Goal: Task Accomplishment & Management: Complete application form

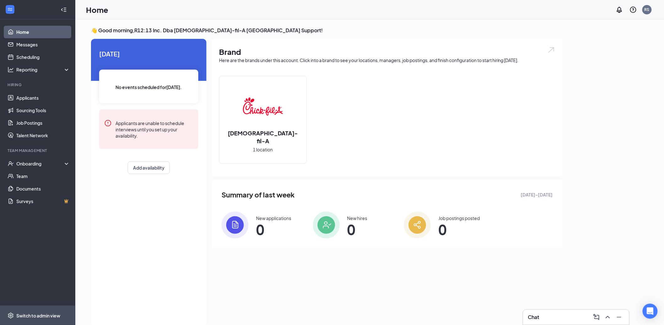
click at [35, 322] on span "Switch to admin view" at bounding box center [43, 315] width 54 height 19
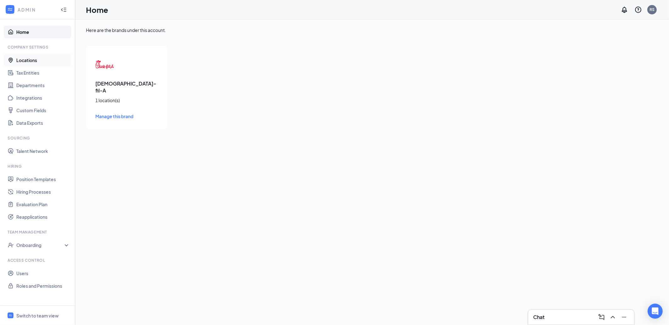
click at [42, 64] on link "Locations" at bounding box center [43, 60] width 54 height 13
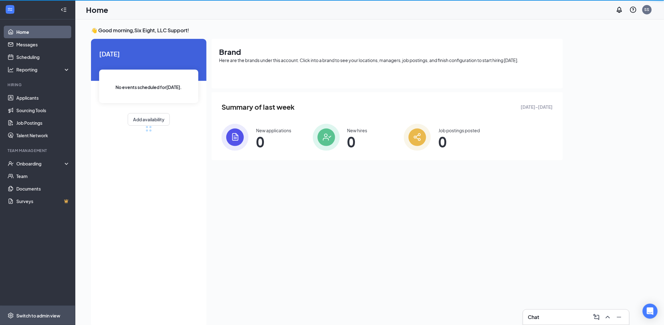
click at [59, 321] on span "Switch to admin view" at bounding box center [43, 315] width 54 height 19
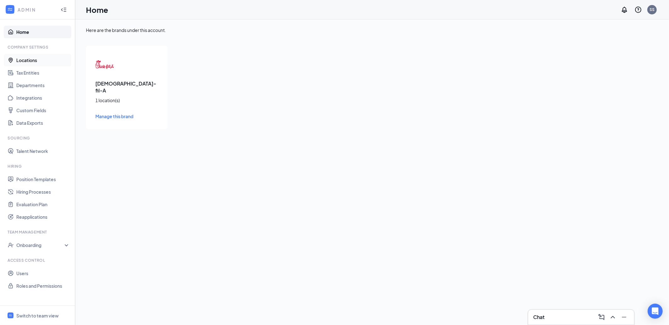
click at [31, 63] on link "Locations" at bounding box center [43, 60] width 54 height 13
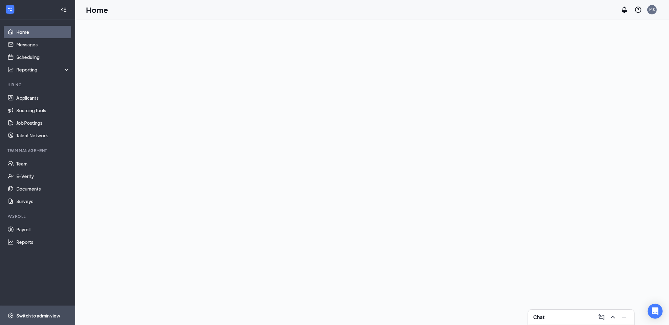
drag, startPoint x: 56, startPoint y: 311, endPoint x: 53, endPoint y: 310, distance: 3.3
click at [56, 311] on span "Switch to admin view" at bounding box center [43, 315] width 54 height 19
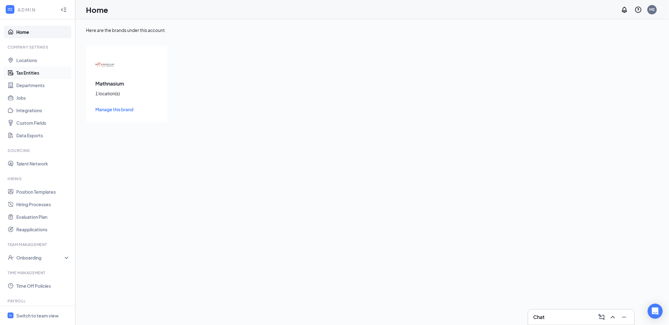
click at [32, 72] on link "Tax Entities" at bounding box center [43, 73] width 54 height 13
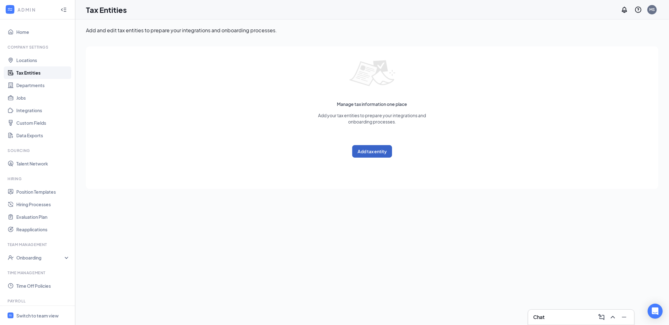
click at [375, 151] on button "Add tax entity" at bounding box center [372, 151] width 40 height 13
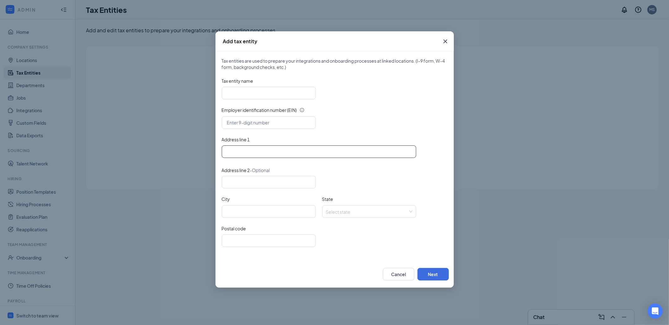
click at [269, 147] on input "Address line 1" at bounding box center [319, 152] width 194 height 13
paste input "2846, Ygnacio Valley Road, Walnut Creek, CA-94598"
type input "2846, Ygnacio Valley Road, Walnut Creek, CA-94598"
click at [278, 119] on input "text" at bounding box center [269, 122] width 94 height 13
paste input "47-2543196"
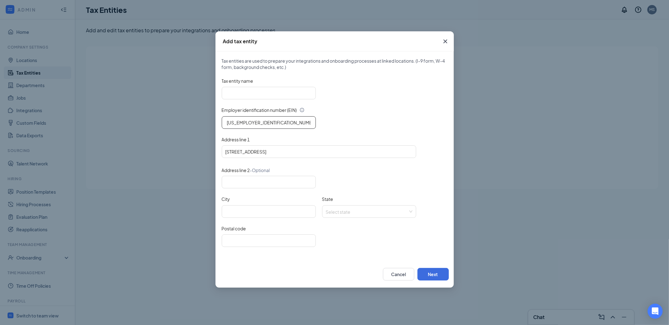
type input "47-2543196"
click at [293, 94] on input "Tax entity name" at bounding box center [269, 93] width 94 height 13
paste input "Math Infuse, LLC"
type input "Math Infuse, LLC"
click at [322, 151] on input "2846, Ygnacio Valley Road, Walnut Creek, CA-94598" at bounding box center [319, 152] width 194 height 13
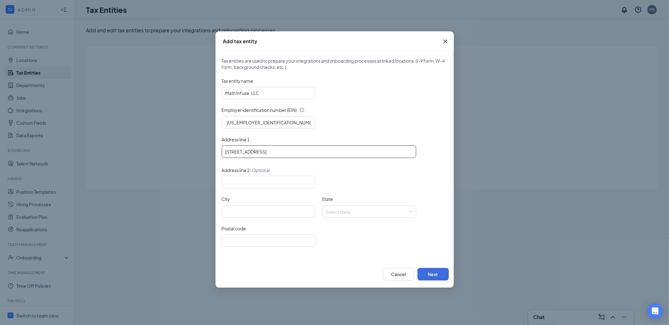
click at [322, 151] on input "2846, Ygnacio Valley Road, Walnut Creek, CA-94598" at bounding box center [319, 152] width 194 height 13
drag, startPoint x: 301, startPoint y: 244, endPoint x: 329, endPoint y: 223, distance: 35.8
click at [301, 244] on input "Postal code" at bounding box center [269, 241] width 94 height 13
paste input "94598"
type input "94598"
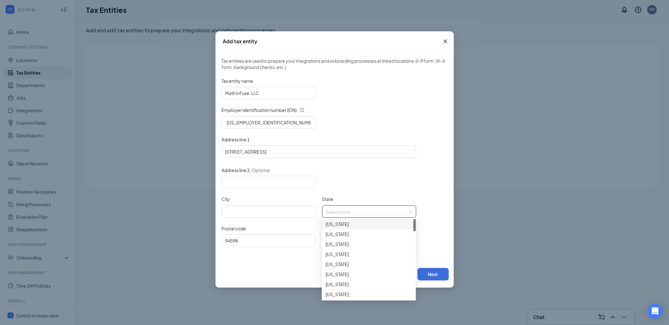
click at [345, 213] on input "State" at bounding box center [367, 210] width 82 height 9
click at [337, 265] on div "California" at bounding box center [369, 264] width 87 height 7
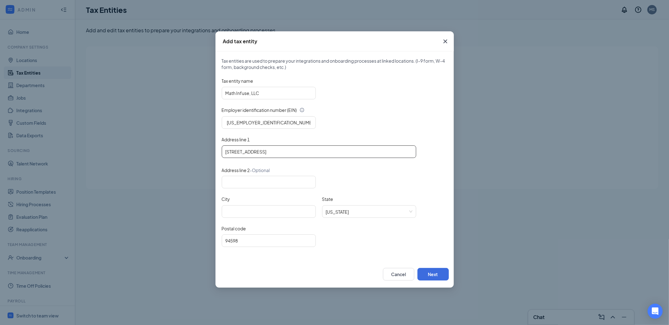
drag, startPoint x: 282, startPoint y: 151, endPoint x: 309, endPoint y: 152, distance: 27.0
click at [309, 152] on input "2846, Ygnacio Valley Road, Walnut Creek, CA-94598" at bounding box center [319, 152] width 194 height 13
click at [286, 210] on input "City" at bounding box center [269, 211] width 94 height 13
paste input "Walnut Creek"
type input "Walnut Creek"
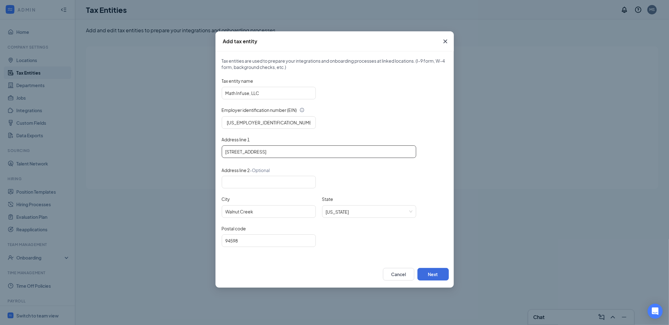
drag, startPoint x: 280, startPoint y: 152, endPoint x: 368, endPoint y: 157, distance: 88.3
click at [369, 154] on input "2846, Ygnacio Valley Road, Walnut Creek, CA-94598" at bounding box center [319, 152] width 194 height 13
type input "2846, Ygnacio Valley Road"
click at [440, 276] on button "Next" at bounding box center [433, 274] width 31 height 13
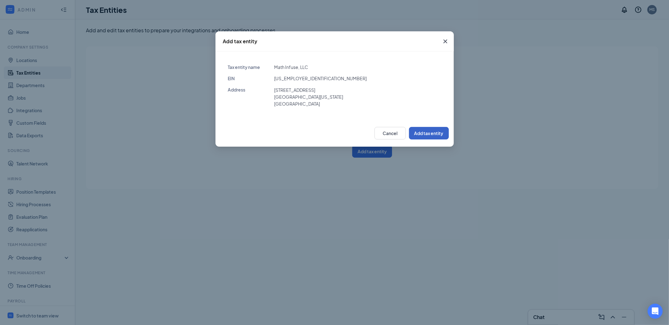
click at [441, 129] on button "Add tax entity" at bounding box center [429, 133] width 40 height 13
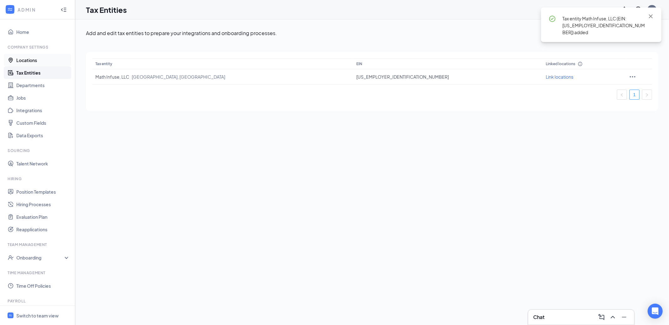
click at [34, 61] on link "Locations" at bounding box center [43, 60] width 54 height 13
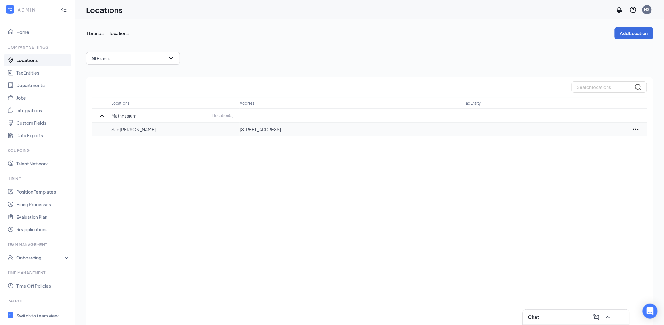
click at [634, 127] on icon "Ellipses" at bounding box center [636, 130] width 8 height 8
drag, startPoint x: 609, startPoint y: 143, endPoint x: 591, endPoint y: 142, distance: 17.9
click at [609, 143] on div "Edit" at bounding box center [607, 148] width 63 height 14
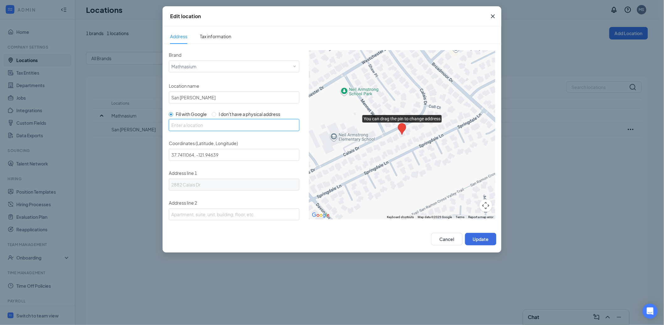
click at [206, 126] on input "text" at bounding box center [234, 125] width 130 height 12
paste input "2846, Ygnacio Valley Road, Walnut Creek, CA-94598"
type input "2846 Ygnacio Valley Rd, Walnut Creek, CA 94598, USA"
type input "37.927475, -122.0173182"
type input "2846 Ygnacio Valley Rd"
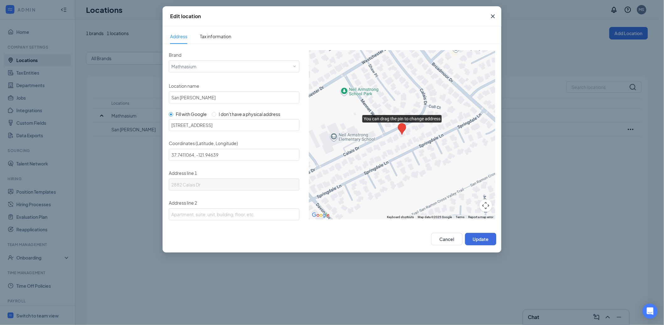
type input "Walnut Creek"
type input "94598"
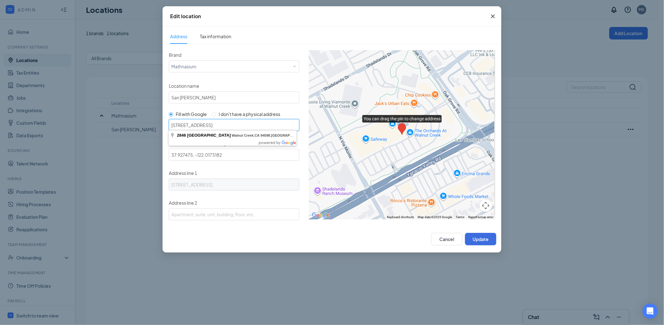
drag, startPoint x: 222, startPoint y: 124, endPoint x: 248, endPoint y: 124, distance: 26.7
click at [248, 124] on input "2846 Ygnacio Valley Rd, Walnut Creek, CA 94598, USA" at bounding box center [234, 125] width 130 height 12
click at [216, 100] on input "San Ramon" at bounding box center [234, 98] width 130 height 12
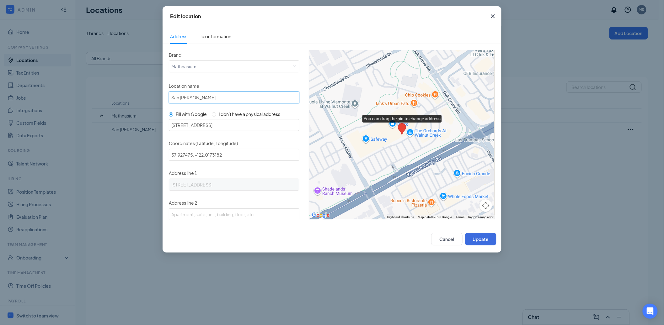
click at [216, 100] on input "San Ramon" at bounding box center [234, 98] width 130 height 12
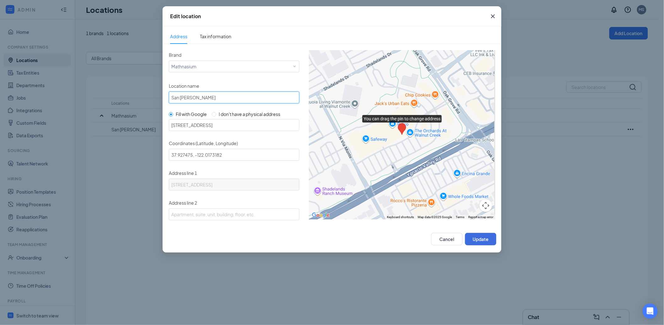
click at [216, 100] on input "San Ramon" at bounding box center [234, 98] width 130 height 12
paste input "Walnut Creek"
type input "Walnut Creek"
click at [221, 40] on span "Tax information" at bounding box center [215, 36] width 31 height 14
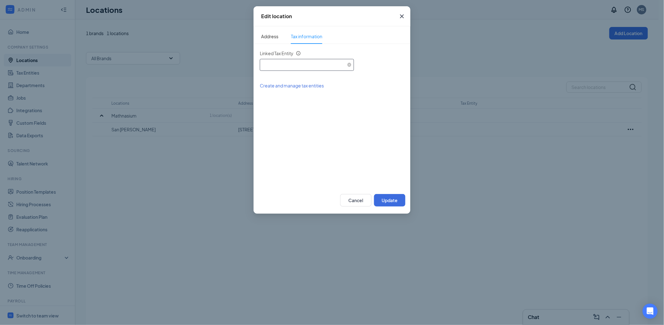
click at [282, 63] on div "Select an existing tax entity" at bounding box center [306, 63] width 89 height 9
click at [283, 86] on li "Math Infuse, LLC (EIN: 472543196)" at bounding box center [307, 82] width 94 height 11
click at [380, 200] on button "Update" at bounding box center [389, 200] width 31 height 13
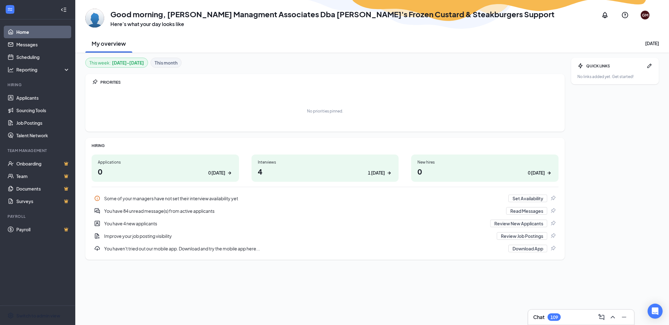
drag, startPoint x: 55, startPoint y: 316, endPoint x: 79, endPoint y: 279, distance: 43.4
click at [55, 316] on div "Switch to admin view" at bounding box center [38, 316] width 44 height 6
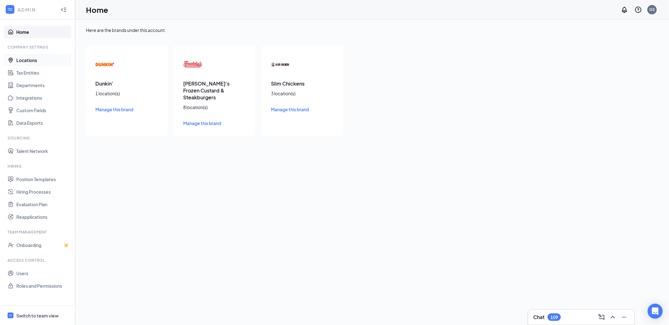
click at [27, 59] on link "Locations" at bounding box center [43, 60] width 54 height 13
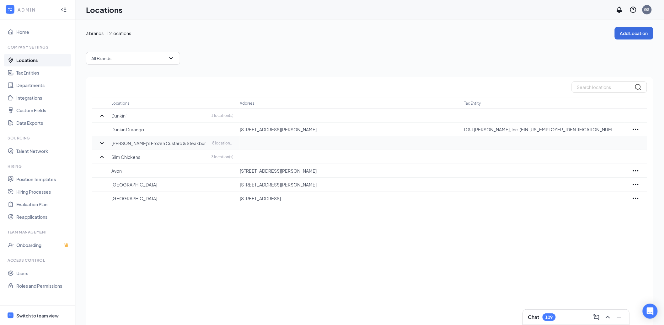
click at [101, 142] on icon "SmallChevronDown" at bounding box center [102, 144] width 8 height 8
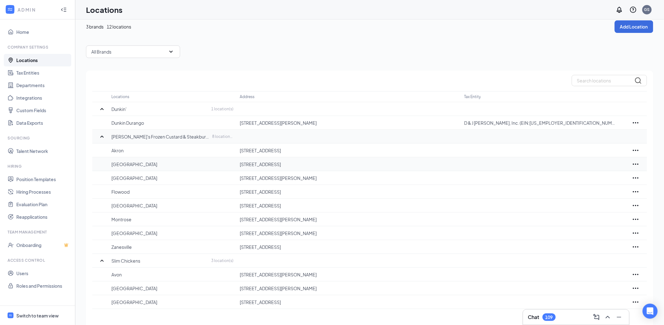
scroll to position [17, 0]
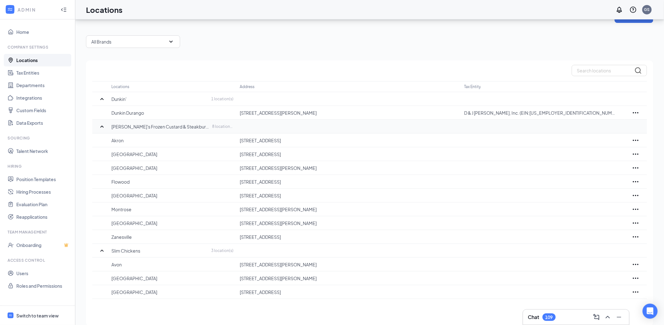
click at [115, 127] on p "Freddy's Frozen Custard & Steakburgers" at bounding box center [160, 127] width 99 height 6
copy p "Freddy's"
click at [116, 251] on p "Slim Chickens" at bounding box center [125, 251] width 29 height 6
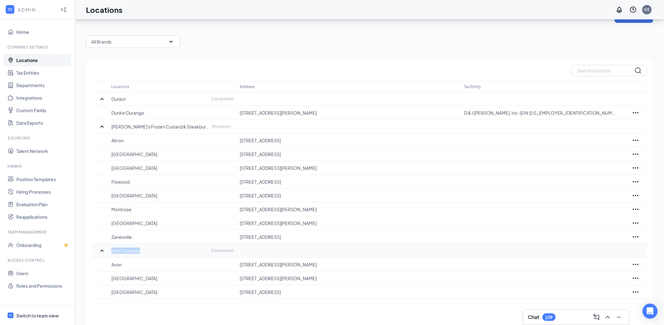
click at [116, 251] on p "Slim Chickens" at bounding box center [125, 251] width 29 height 6
copy div "Slim Chickens"
